Goal: Register for event/course

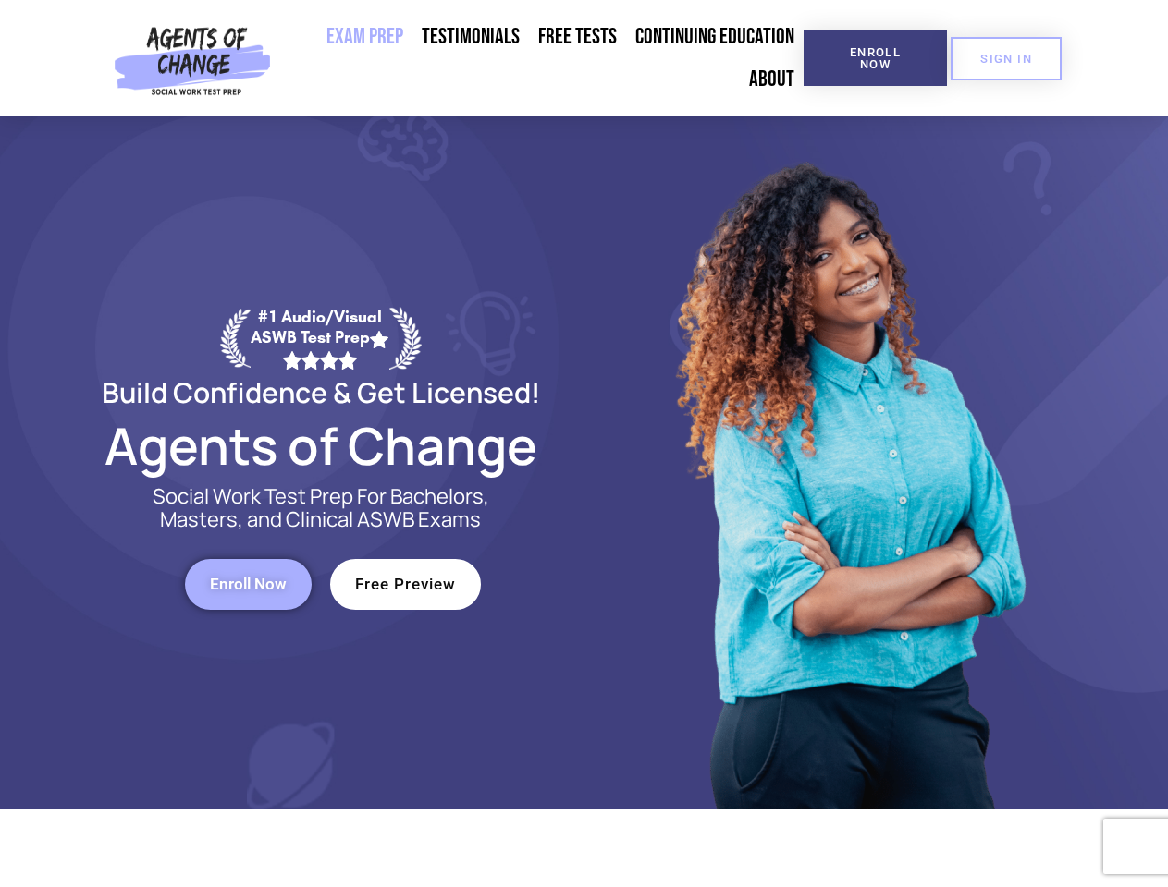
click at [584, 444] on div at bounding box center [847, 462] width 527 height 693
click at [874, 58] on span "Enroll Now" at bounding box center [875, 58] width 84 height 24
click at [1006, 58] on span "SIGN IN" at bounding box center [1006, 59] width 52 height 12
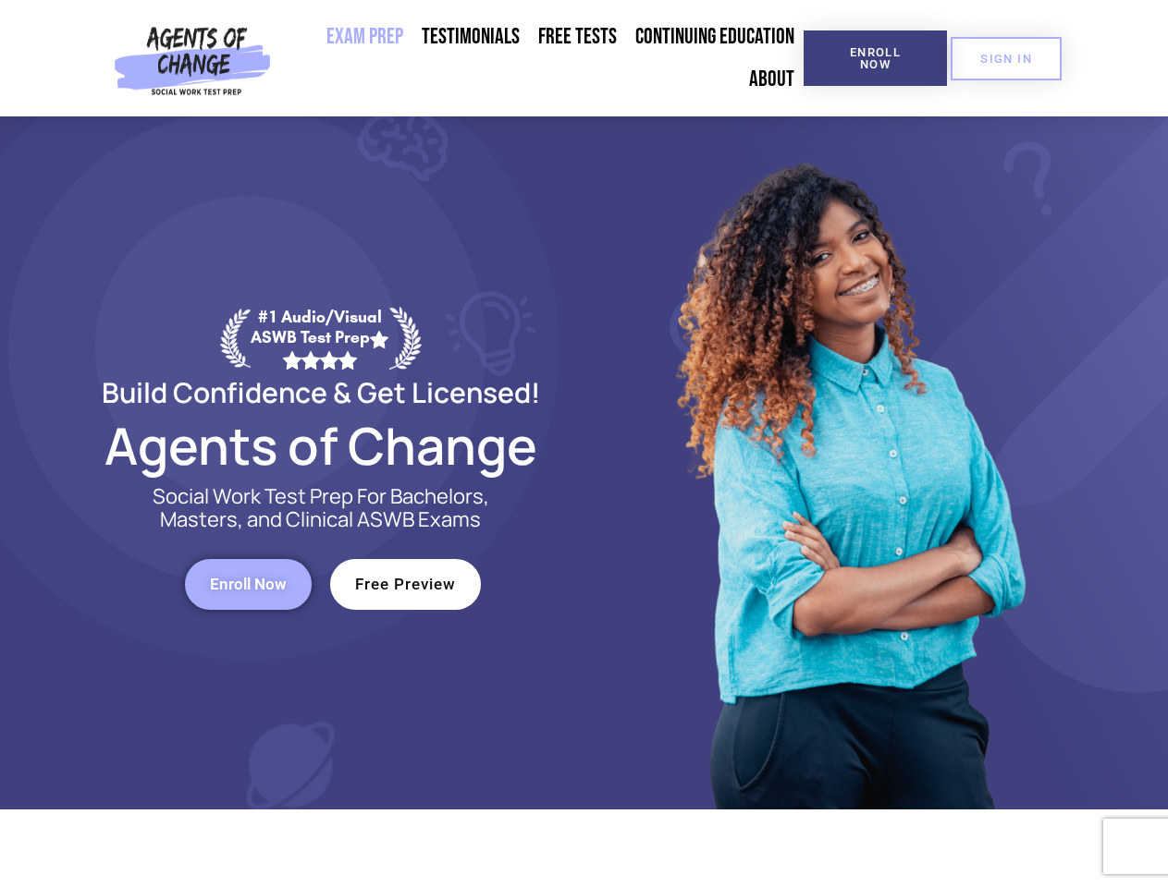
click at [248, 584] on span "Enroll Now" at bounding box center [248, 585] width 77 height 16
click at [405, 584] on span "Free Preview" at bounding box center [405, 585] width 101 height 16
